Goal: Information Seeking & Learning: Learn about a topic

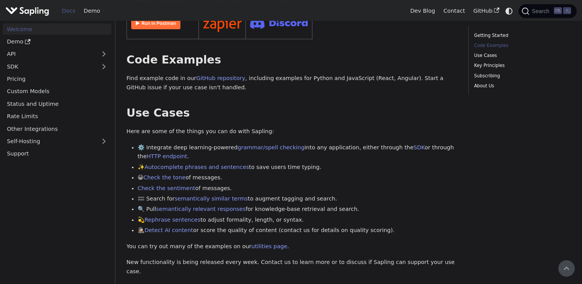
scroll to position [25, 0]
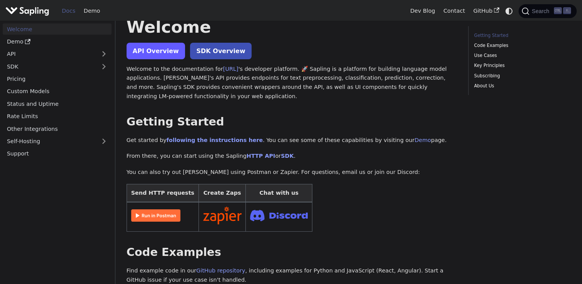
click at [154, 48] on link "API Overview" at bounding box center [156, 51] width 58 height 17
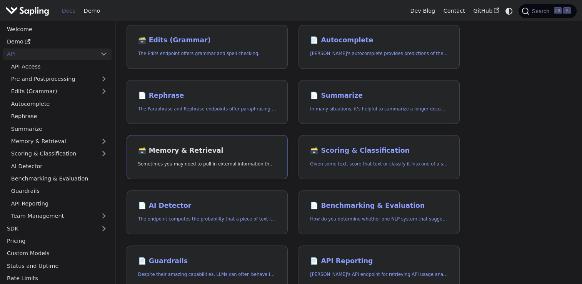
scroll to position [192, 0]
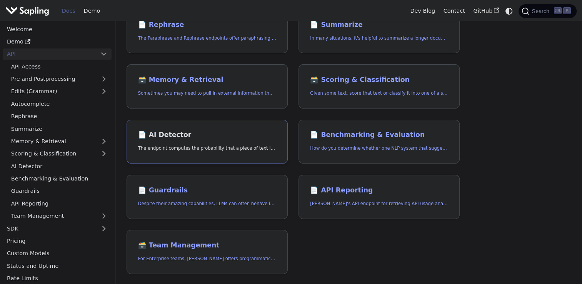
click at [224, 145] on p "The endpoint computes the probability that a piece of text is AI-generated," at bounding box center [207, 148] width 138 height 7
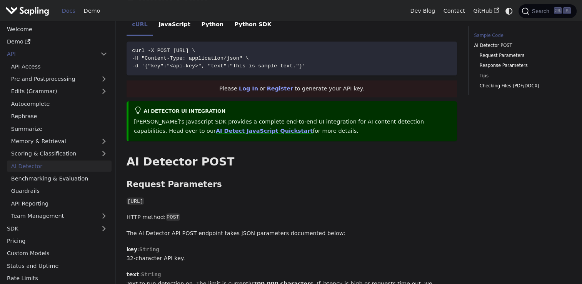
scroll to position [231, 0]
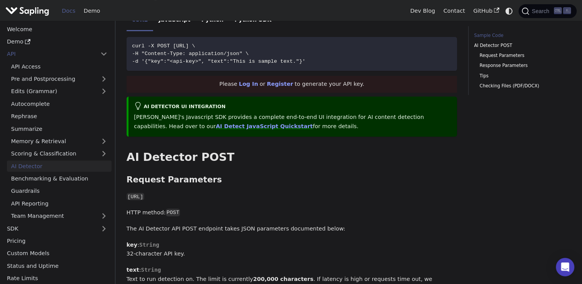
scroll to position [192, 0]
